Goal: Navigation & Orientation: Understand site structure

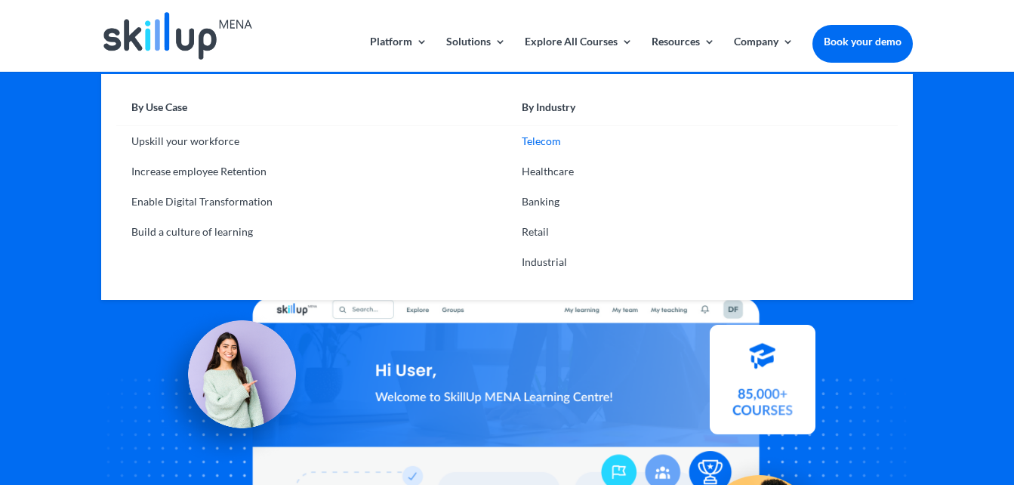
click at [527, 149] on link "Telecom" at bounding box center [702, 141] width 390 height 30
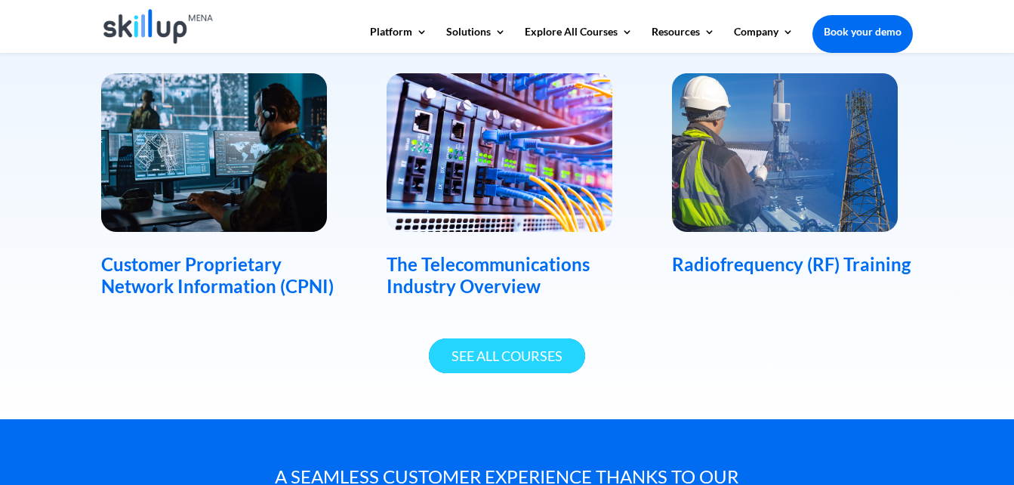
scroll to position [1057, 0]
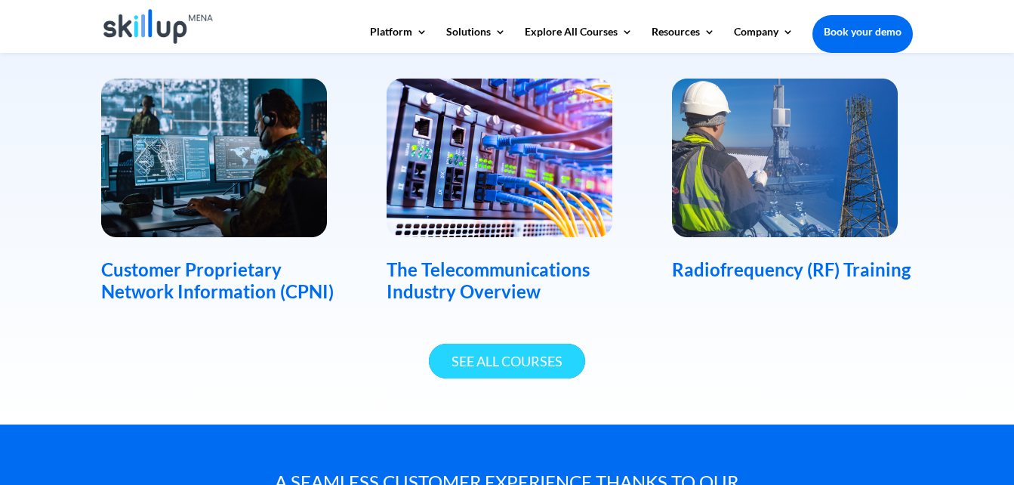
click at [470, 368] on link "See All Courses" at bounding box center [507, 360] width 156 height 35
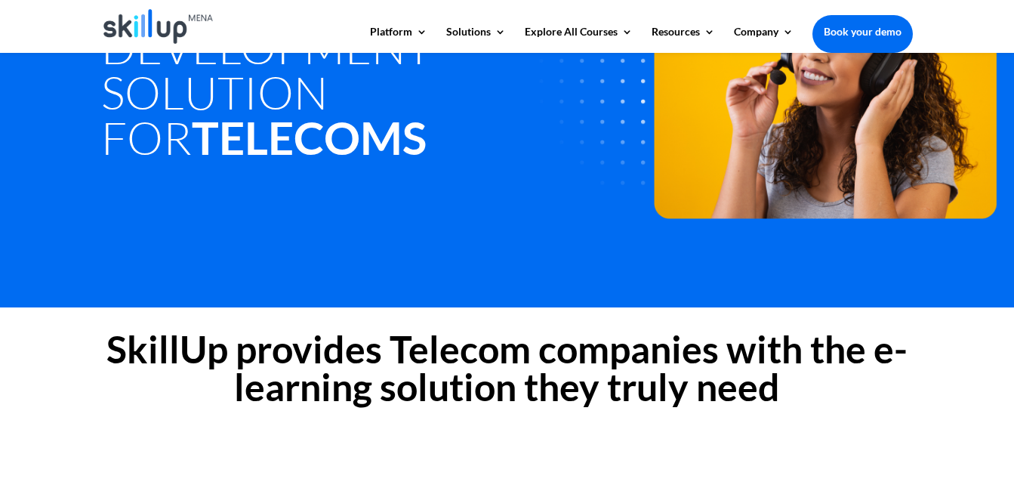
scroll to position [151, 0]
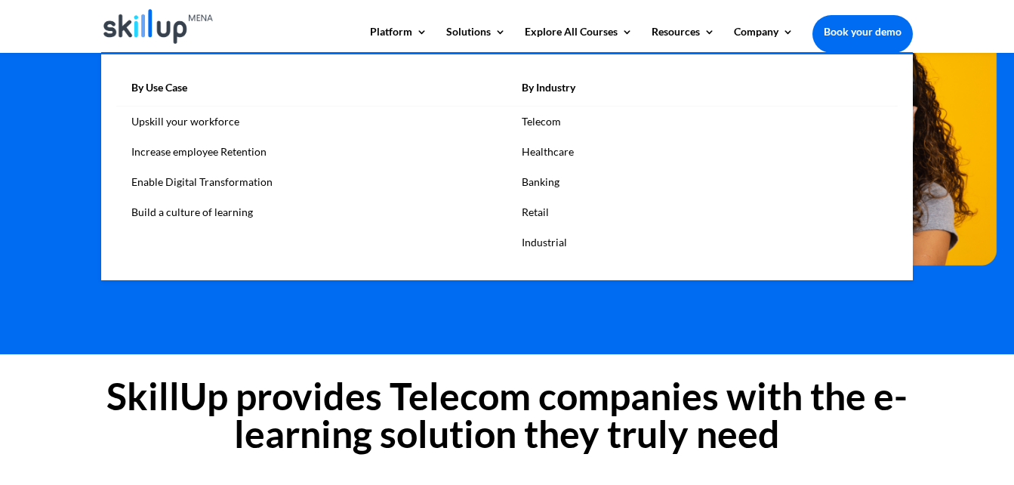
click at [556, 142] on link "Healthcare" at bounding box center [702, 152] width 390 height 30
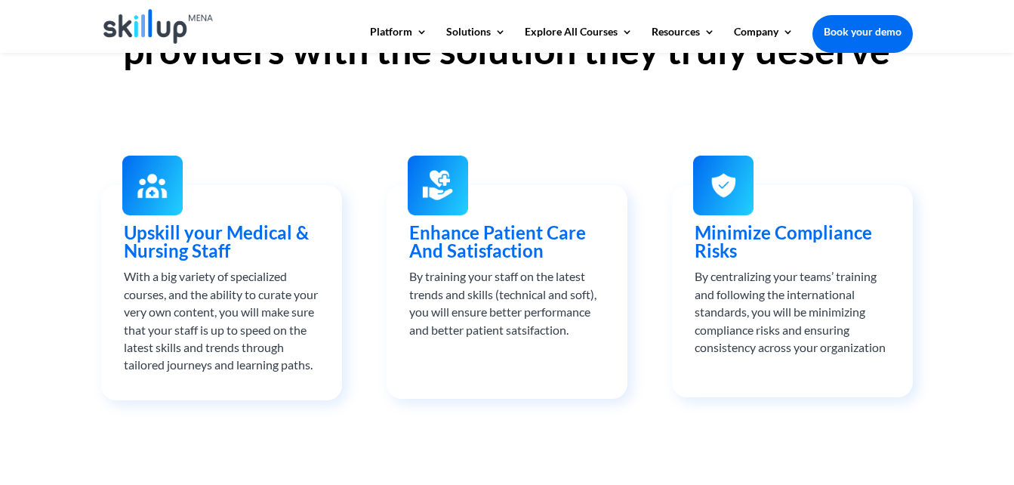
scroll to position [528, 0]
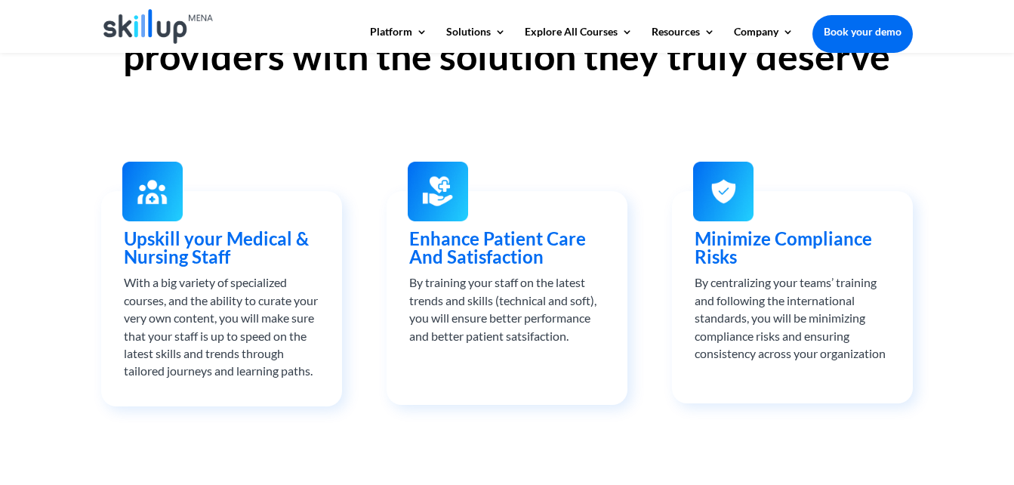
click at [193, 309] on div "With a big variety of specialized courses, and the ability to curate your very …" at bounding box center [222, 326] width 196 height 106
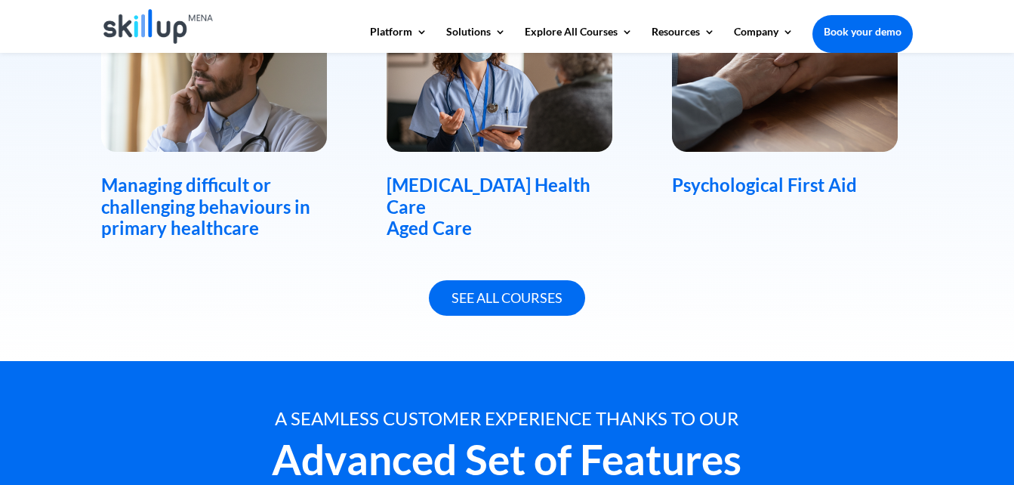
scroll to position [1208, 0]
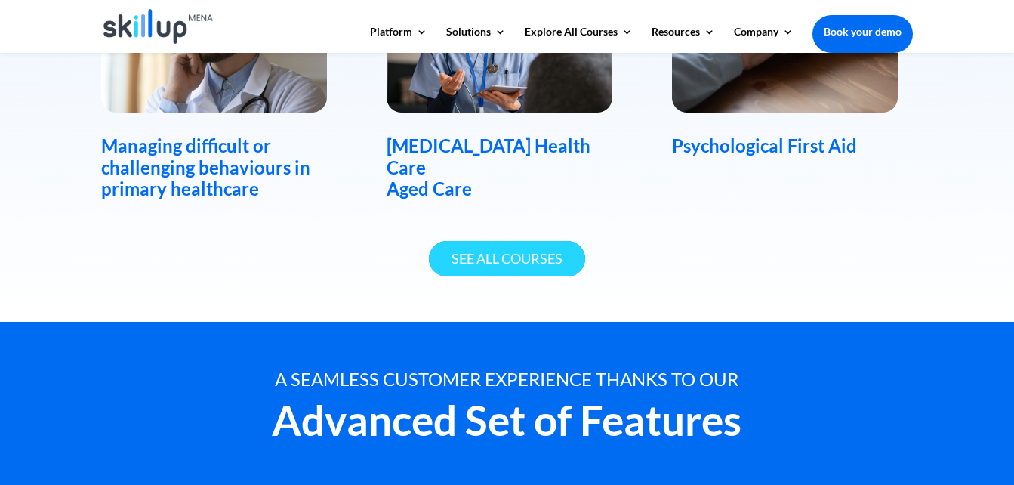
click at [509, 272] on link "See All Courses" at bounding box center [507, 258] width 156 height 35
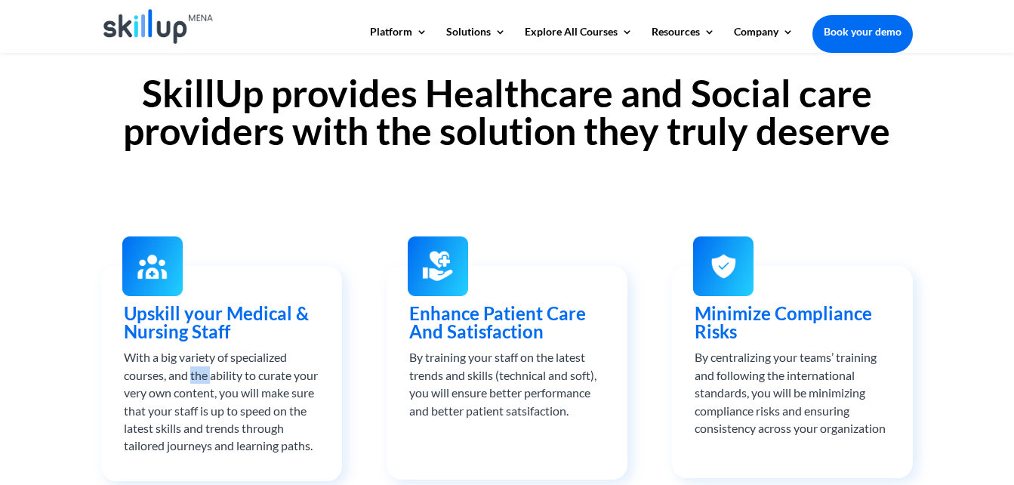
scroll to position [453, 0]
drag, startPoint x: 482, startPoint y: 344, endPoint x: 491, endPoint y: 342, distance: 8.6
click at [482, 344] on h3 "Enhance Patient Care And Satisfaction" at bounding box center [507, 327] width 196 height 44
click at [504, 337] on span "Enhance Patient Care And Satisfaction" at bounding box center [497, 323] width 177 height 40
click at [778, 339] on h3 "Minimize Compliance Risks" at bounding box center [793, 327] width 196 height 44
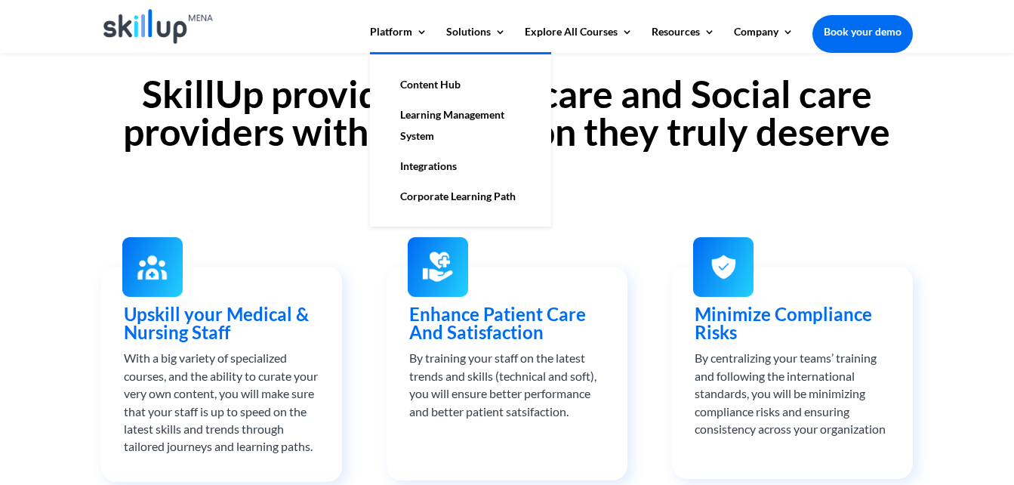
click at [437, 200] on link "Corporate Learning Path" at bounding box center [460, 196] width 151 height 30
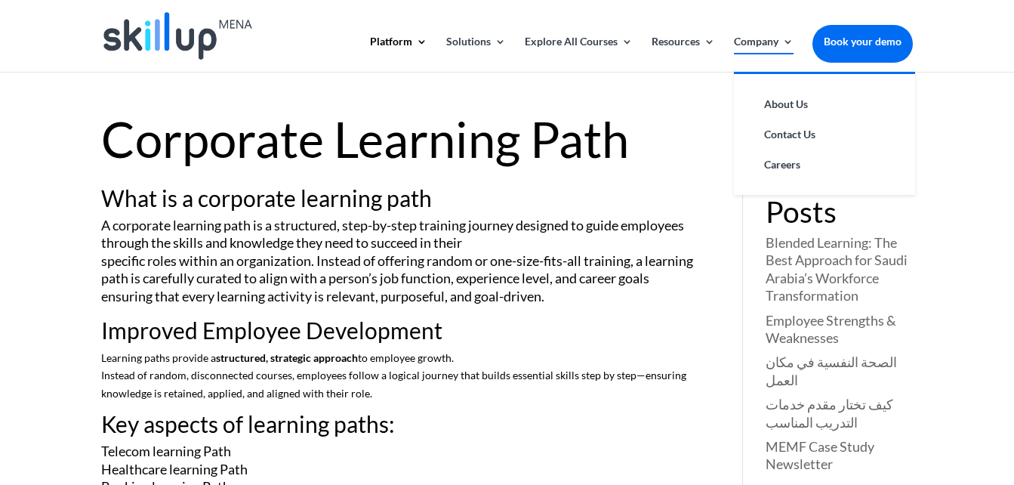
click at [757, 40] on link "Company" at bounding box center [764, 53] width 60 height 35
click at [794, 115] on link "About Us" at bounding box center [824, 104] width 151 height 30
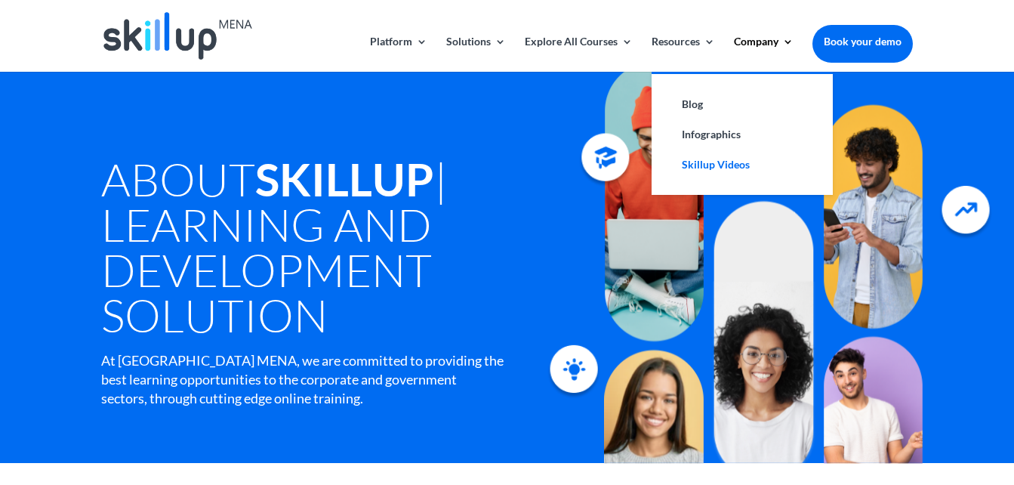
click at [704, 168] on link "Skillup Videos" at bounding box center [742, 164] width 151 height 30
